Goal: Task Accomplishment & Management: Use online tool/utility

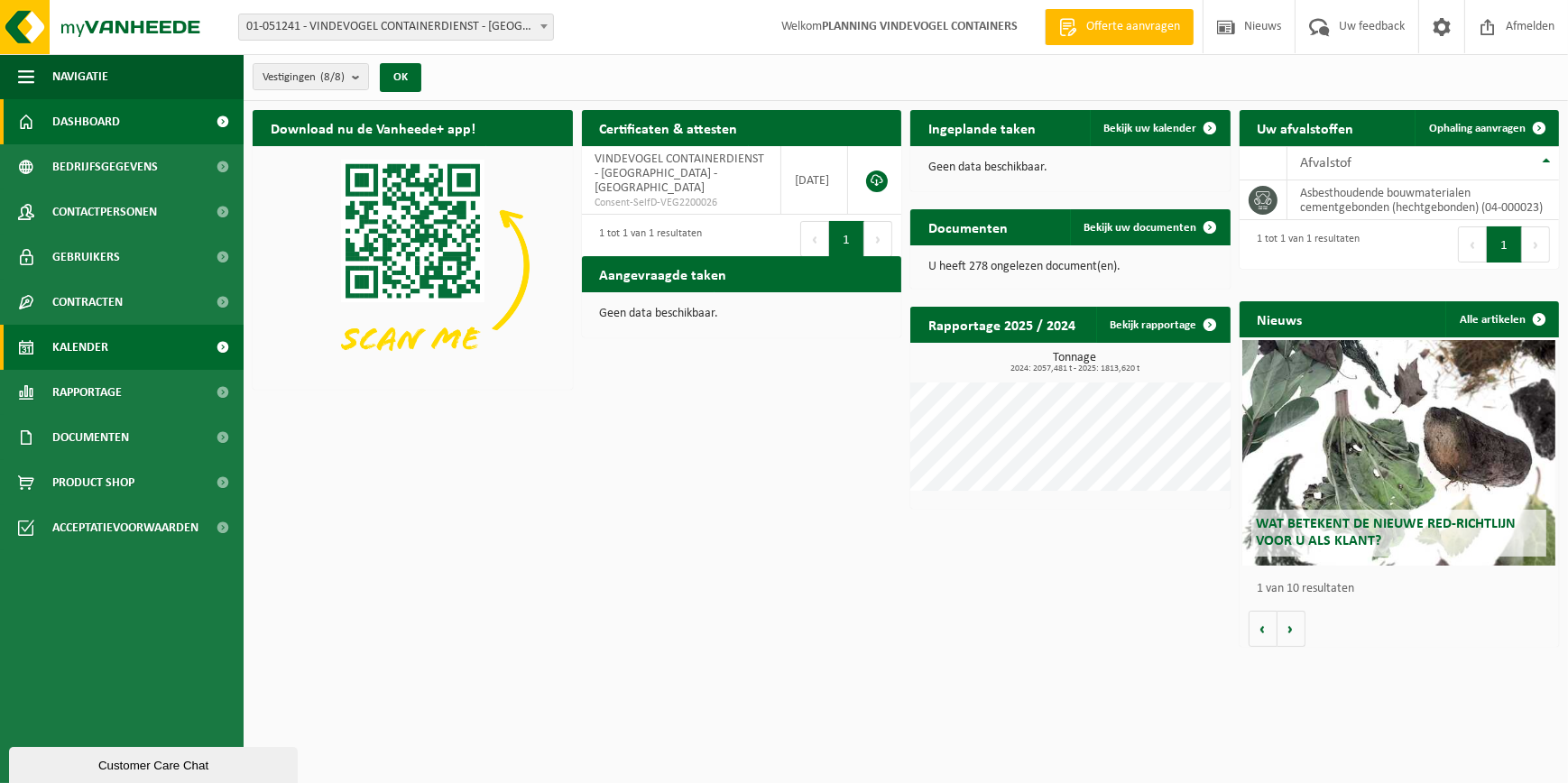
click at [224, 344] on span at bounding box center [223, 347] width 41 height 45
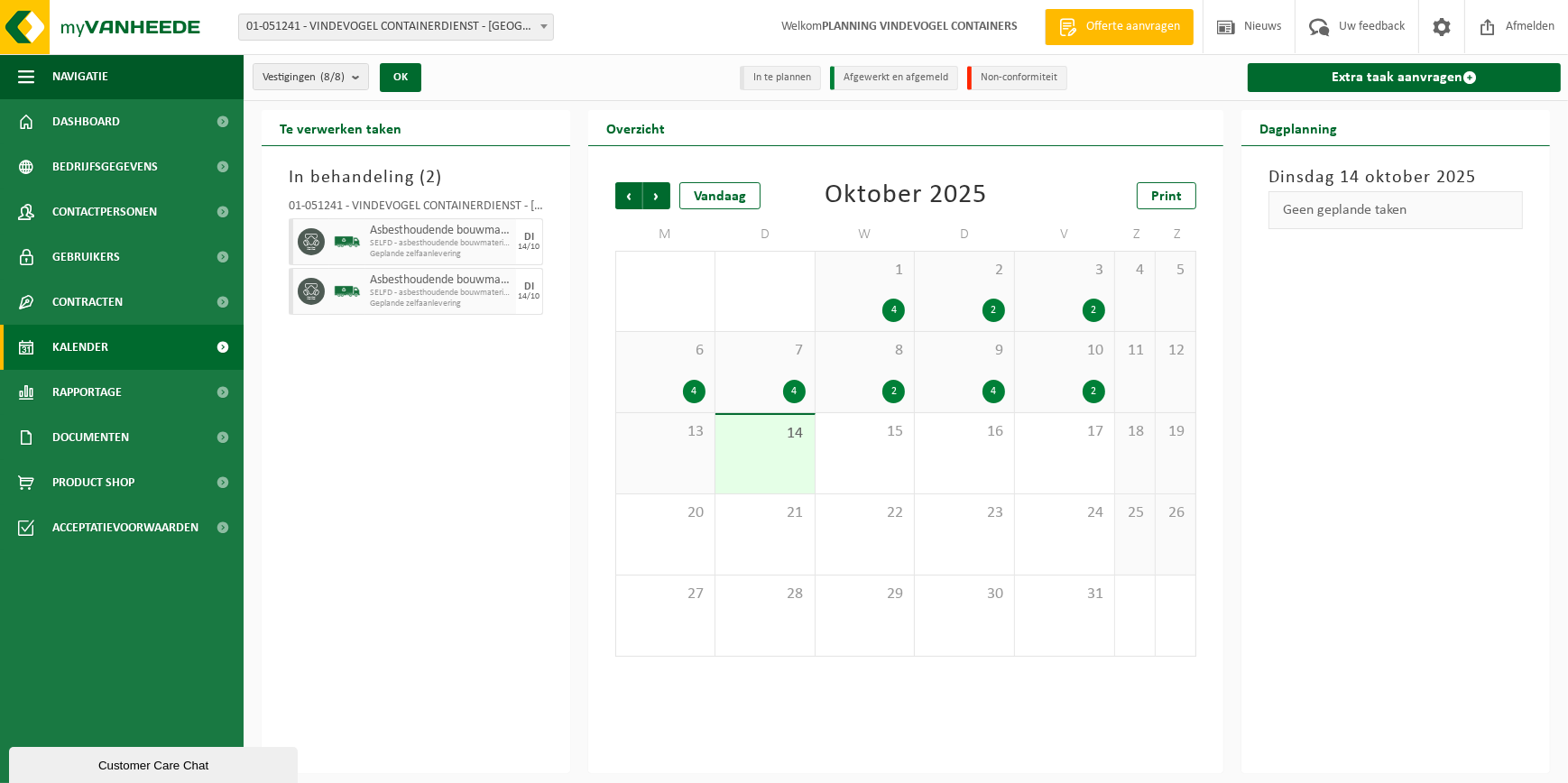
click at [787, 455] on div "14" at bounding box center [765, 454] width 99 height 79
click at [866, 466] on div "15" at bounding box center [865, 453] width 99 height 81
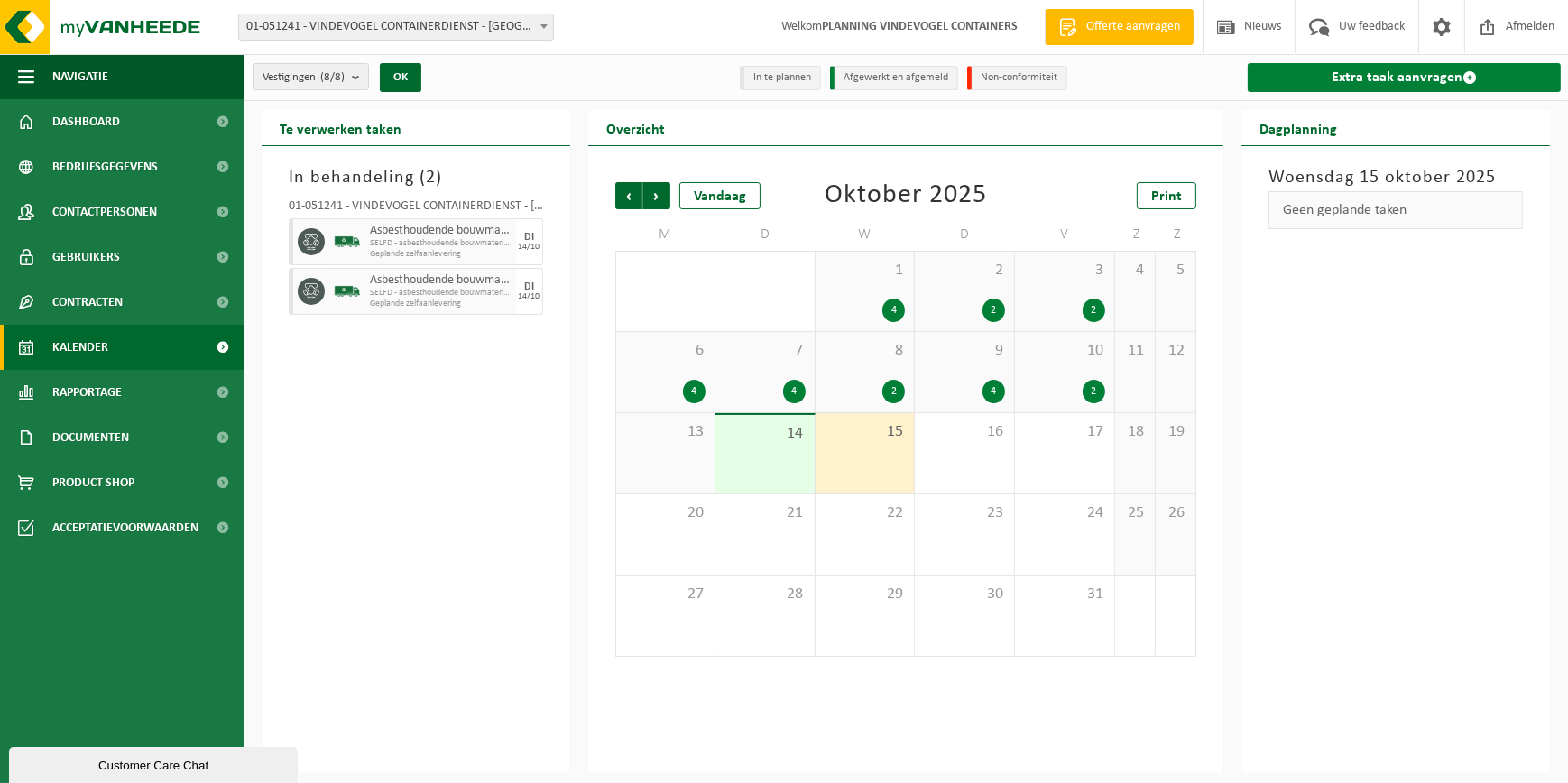
click at [1423, 76] on link "Extra taak aanvragen" at bounding box center [1404, 78] width 313 height 29
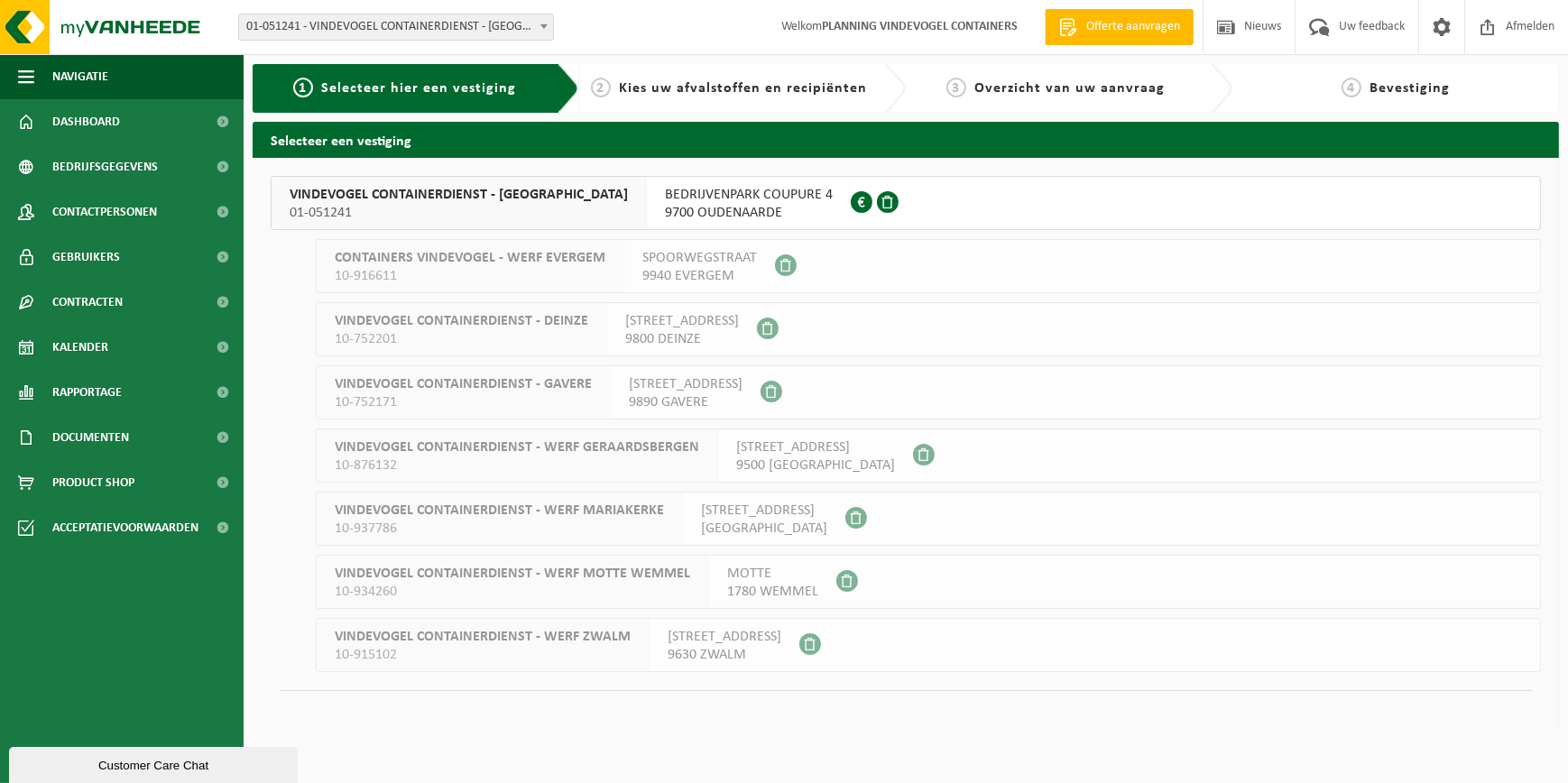
click at [665, 204] on span "9700 OUDENAARDE" at bounding box center [748, 212] width 168 height 18
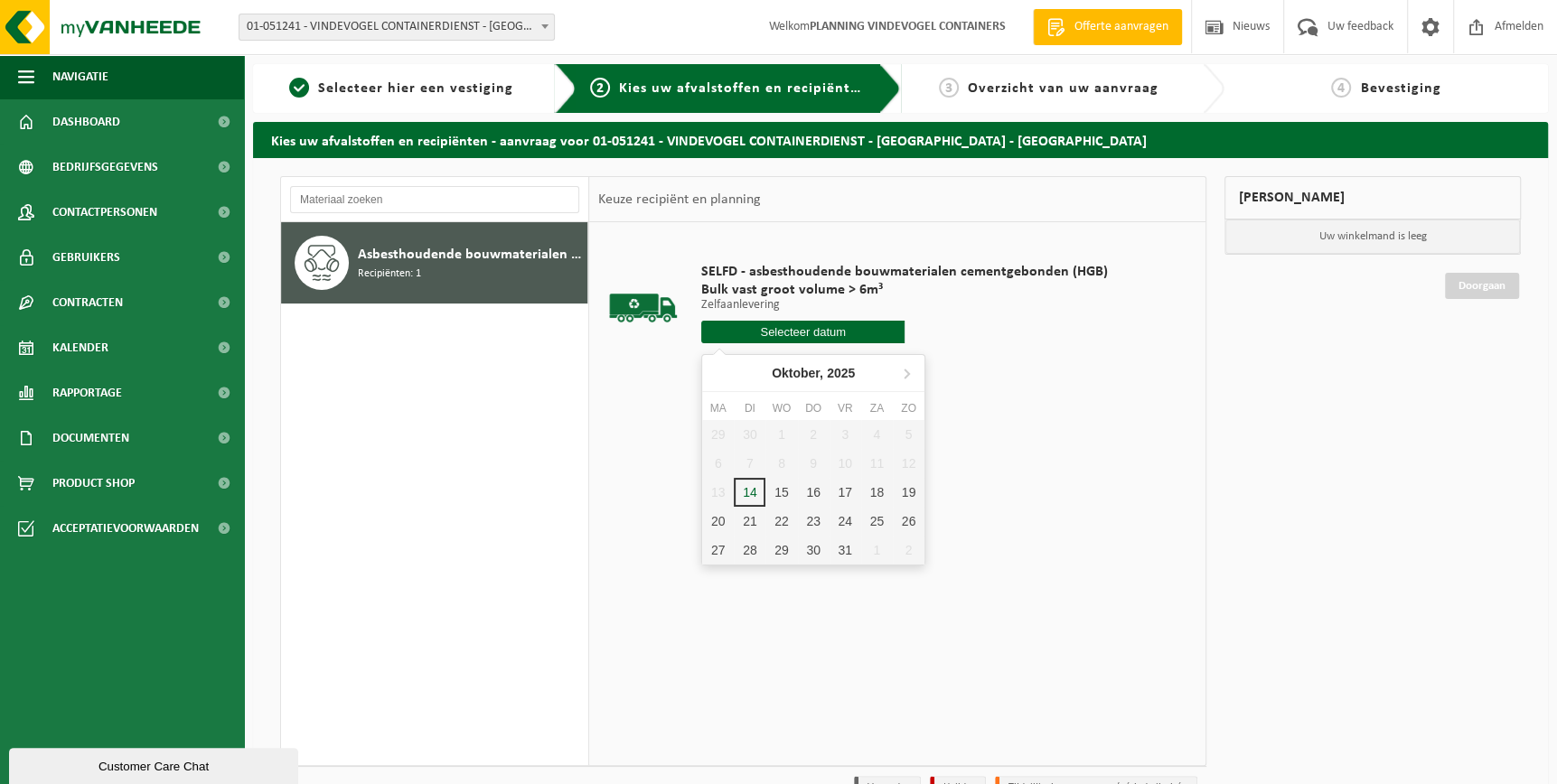
click at [813, 335] on input "text" at bounding box center [802, 331] width 203 height 22
click at [779, 493] on div "15" at bounding box center [780, 493] width 32 height 29
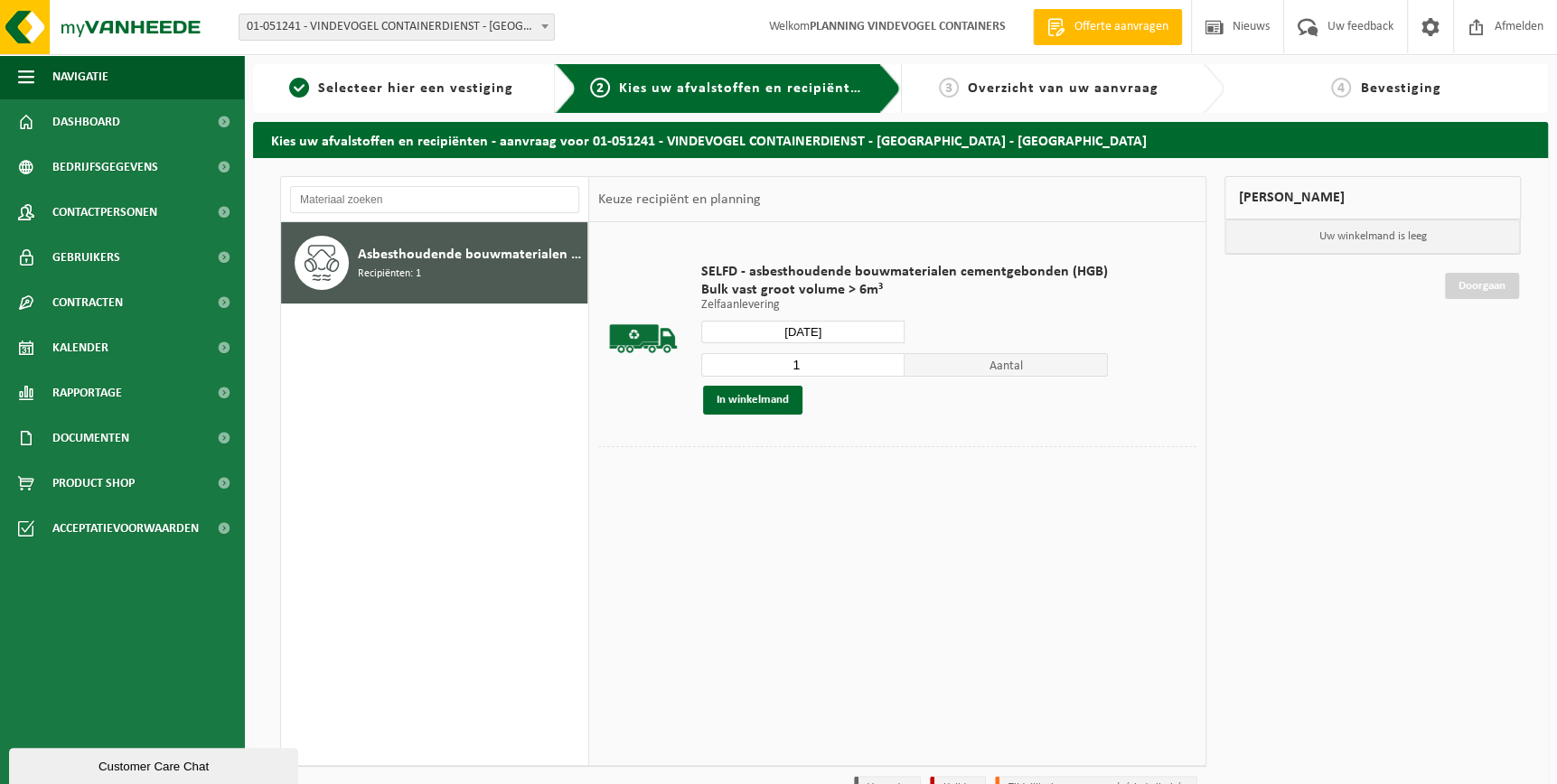
type input "Van 2025-10-15"
click at [883, 361] on input "2" at bounding box center [802, 364] width 203 height 23
click at [883, 361] on input "3" at bounding box center [802, 364] width 203 height 23
click at [883, 361] on input "4" at bounding box center [802, 364] width 203 height 23
click at [883, 361] on input "5" at bounding box center [802, 364] width 203 height 23
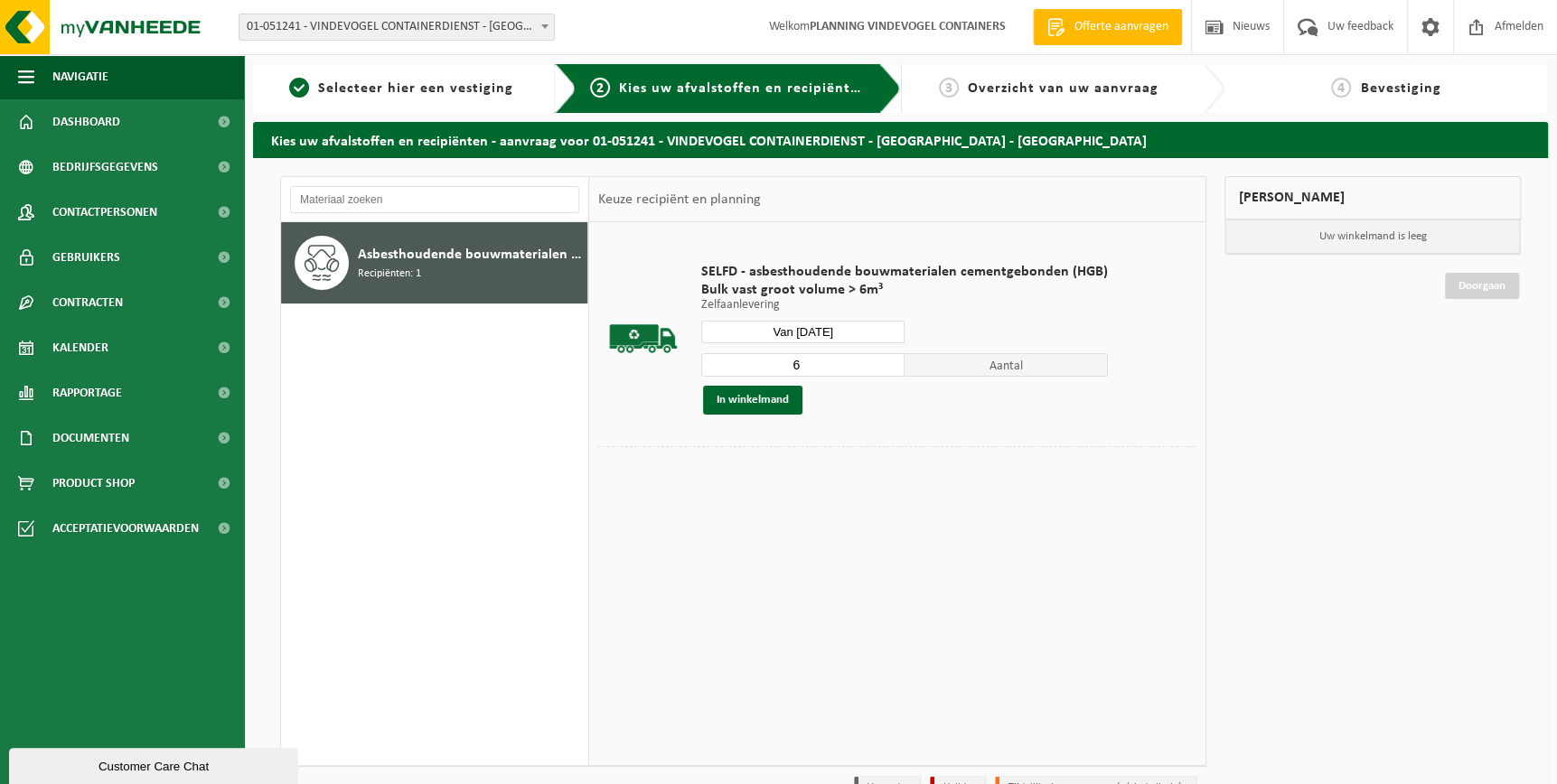
click at [883, 361] on input "6" at bounding box center [802, 364] width 203 height 23
click at [883, 361] on input "7" at bounding box center [802, 364] width 203 height 23
type input "8"
click at [883, 361] on input "8" at bounding box center [802, 364] width 203 height 23
click at [744, 397] on button "In winkelmand" at bounding box center [752, 400] width 99 height 29
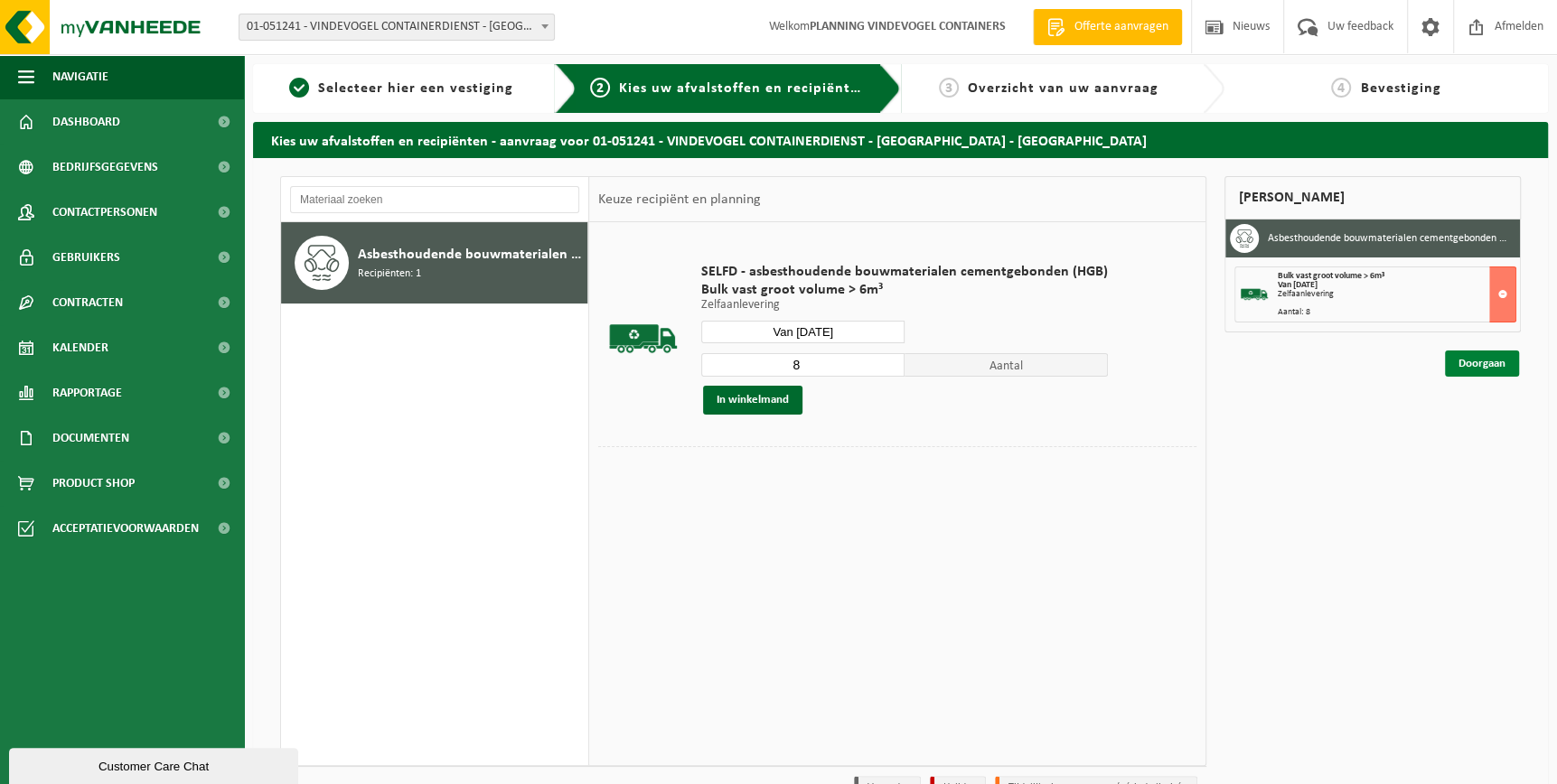
click at [1492, 369] on link "Doorgaan" at bounding box center [1482, 363] width 74 height 26
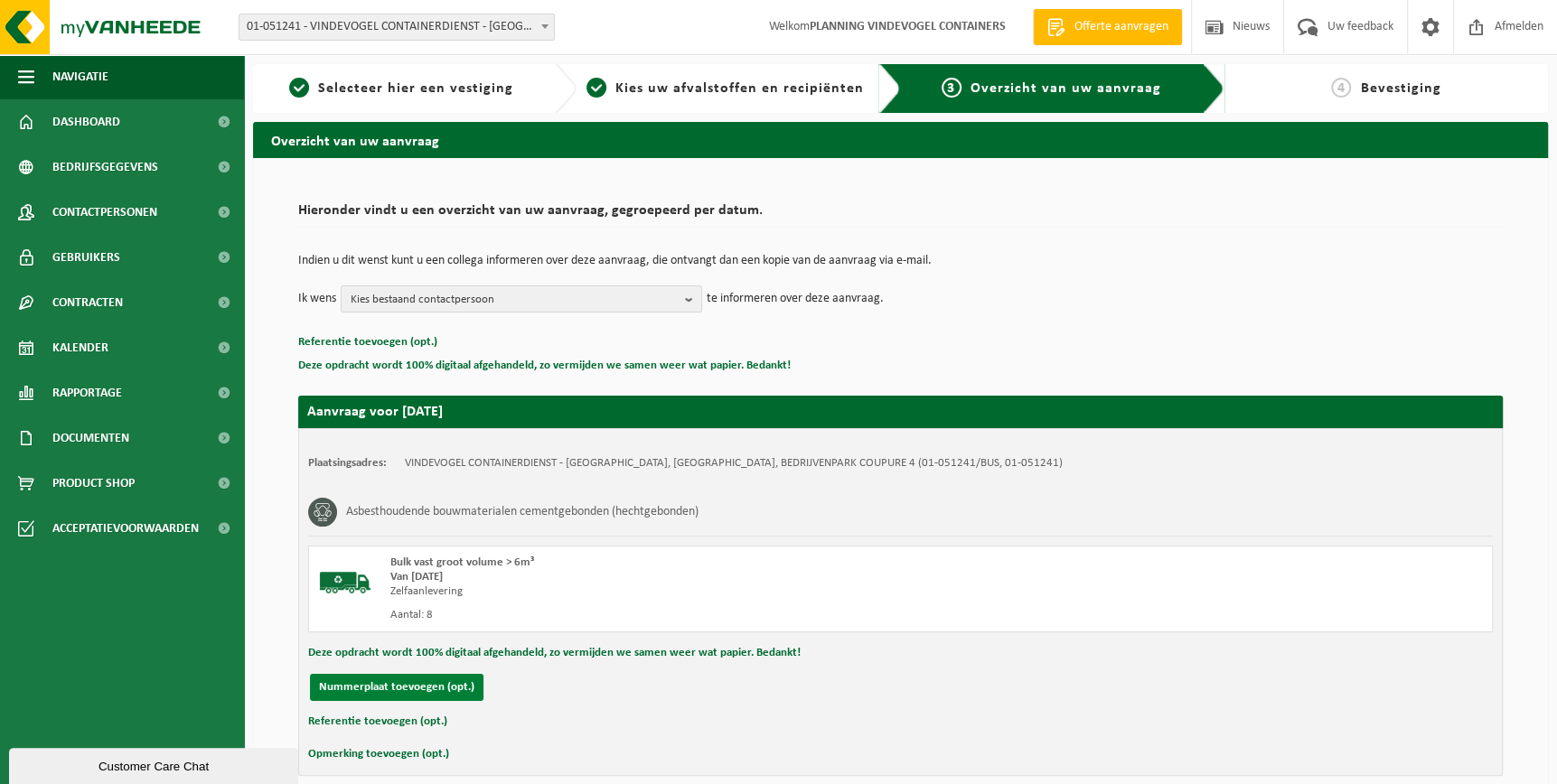
scroll to position [82, 0]
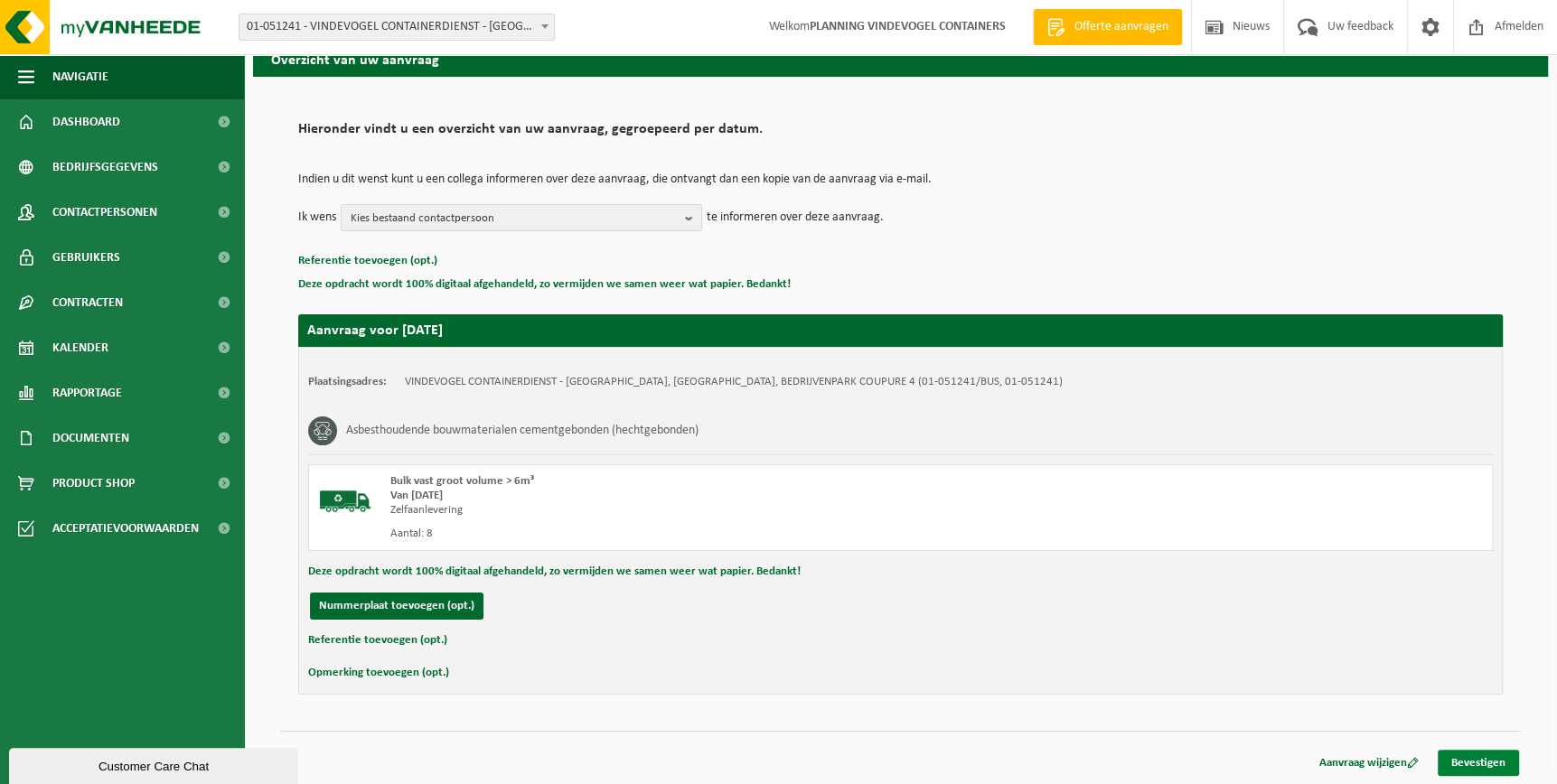
click at [1458, 755] on link "Bevestigen" at bounding box center [1478, 763] width 82 height 26
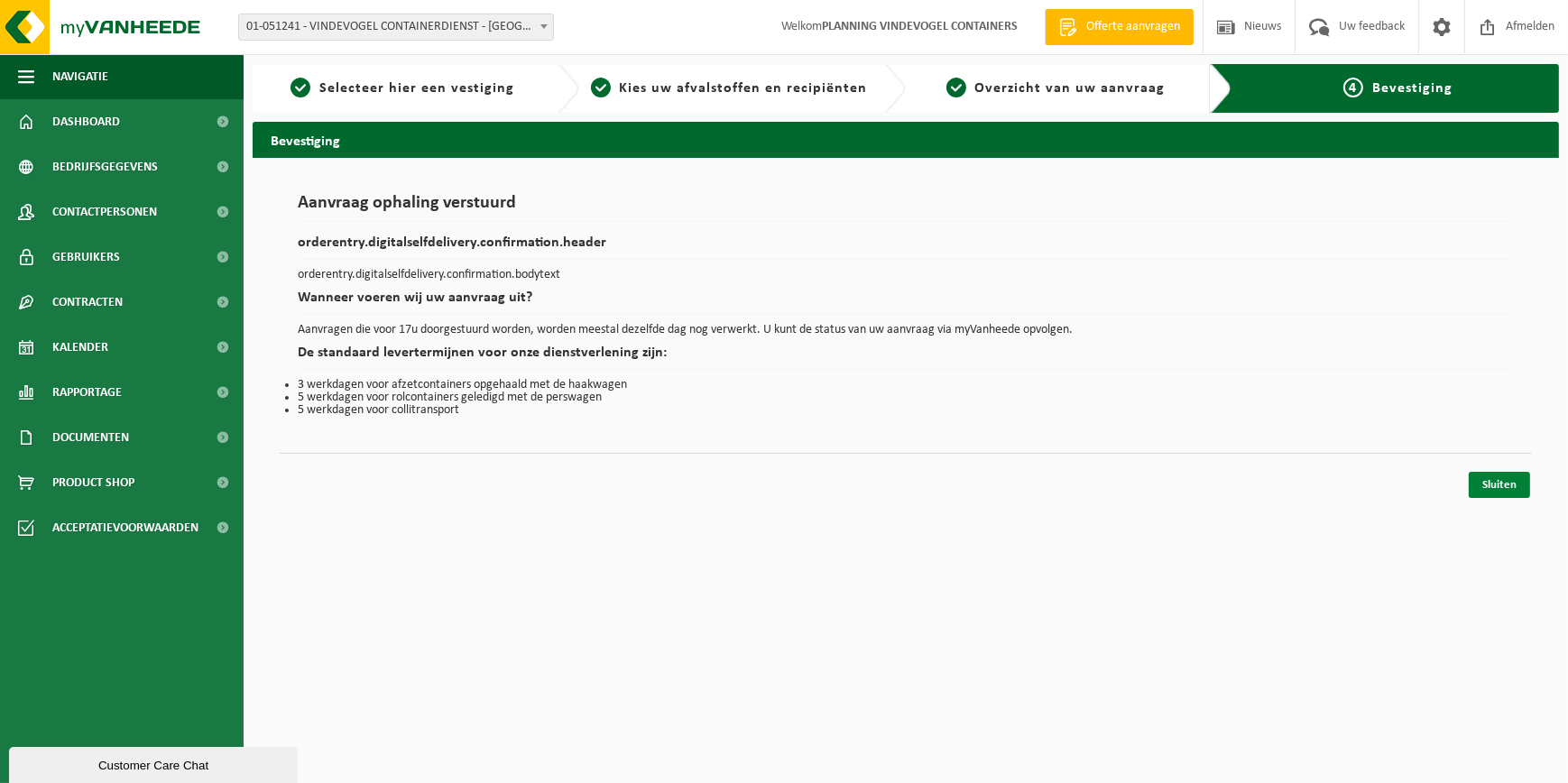
click at [1492, 478] on link "Sluiten" at bounding box center [1498, 484] width 61 height 26
